Goal: Information Seeking & Learning: Check status

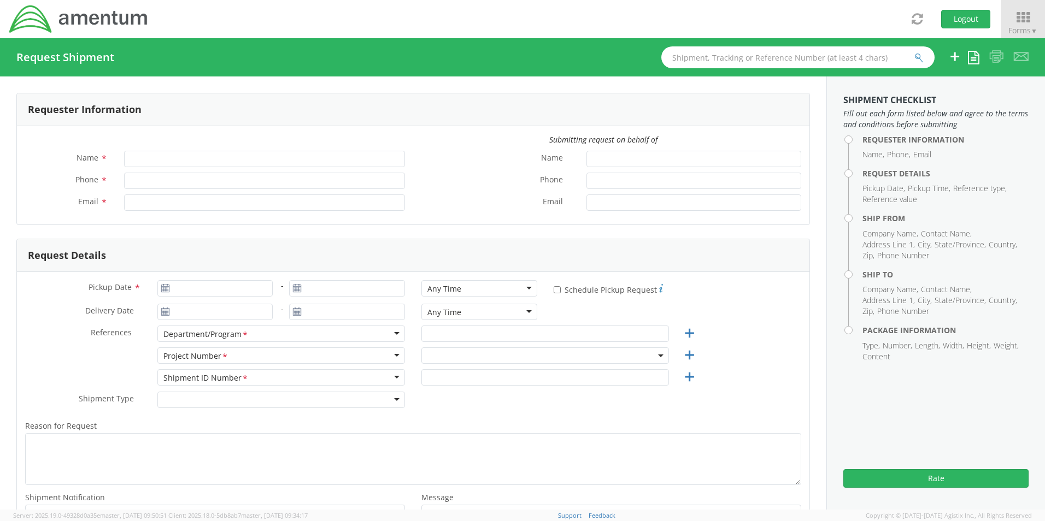
type input "[PERSON_NAME] (AJ) [PERSON_NAME]"
type input "[PHONE_NUMBER]"
type input "[PERSON_NAME][EMAIL_ADDRESS][PERSON_NAME][DOMAIN_NAME]"
click at [1020, 20] on icon at bounding box center [1022, 17] width 51 height 15
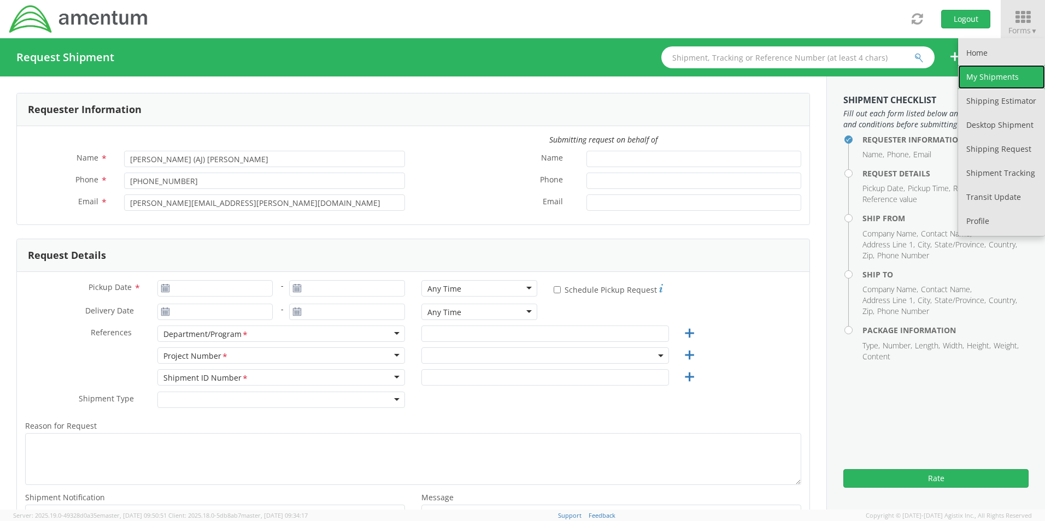
click at [1001, 76] on link "My Shipments" at bounding box center [1001, 77] width 87 height 24
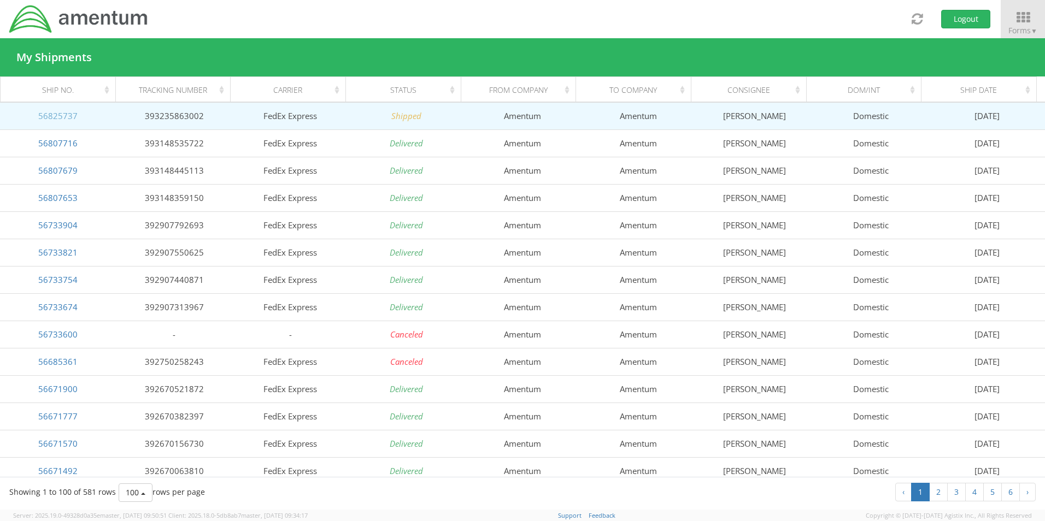
click at [70, 116] on link "56825737" at bounding box center [57, 115] width 39 height 11
